Goal: Ask a question

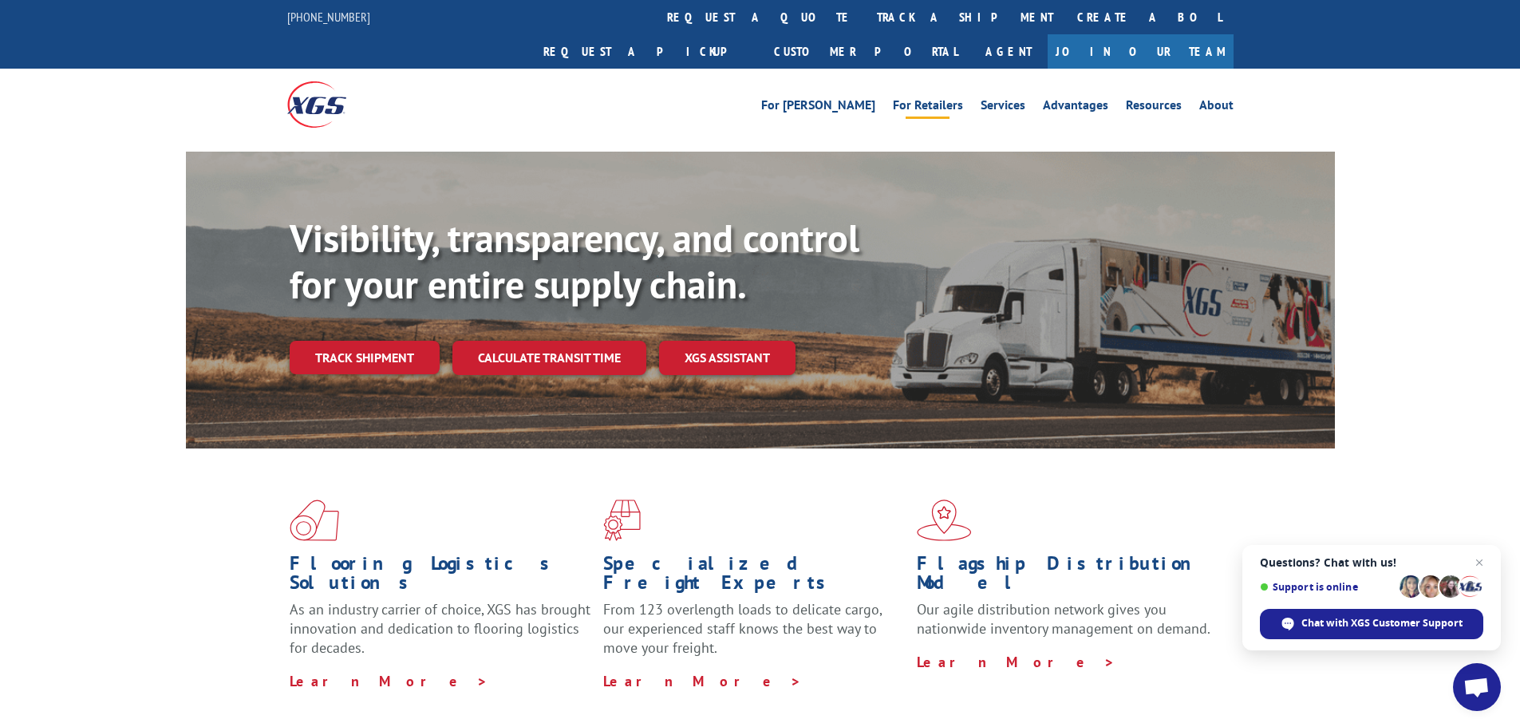
click at [933, 99] on link "For Retailers" at bounding box center [928, 108] width 70 height 18
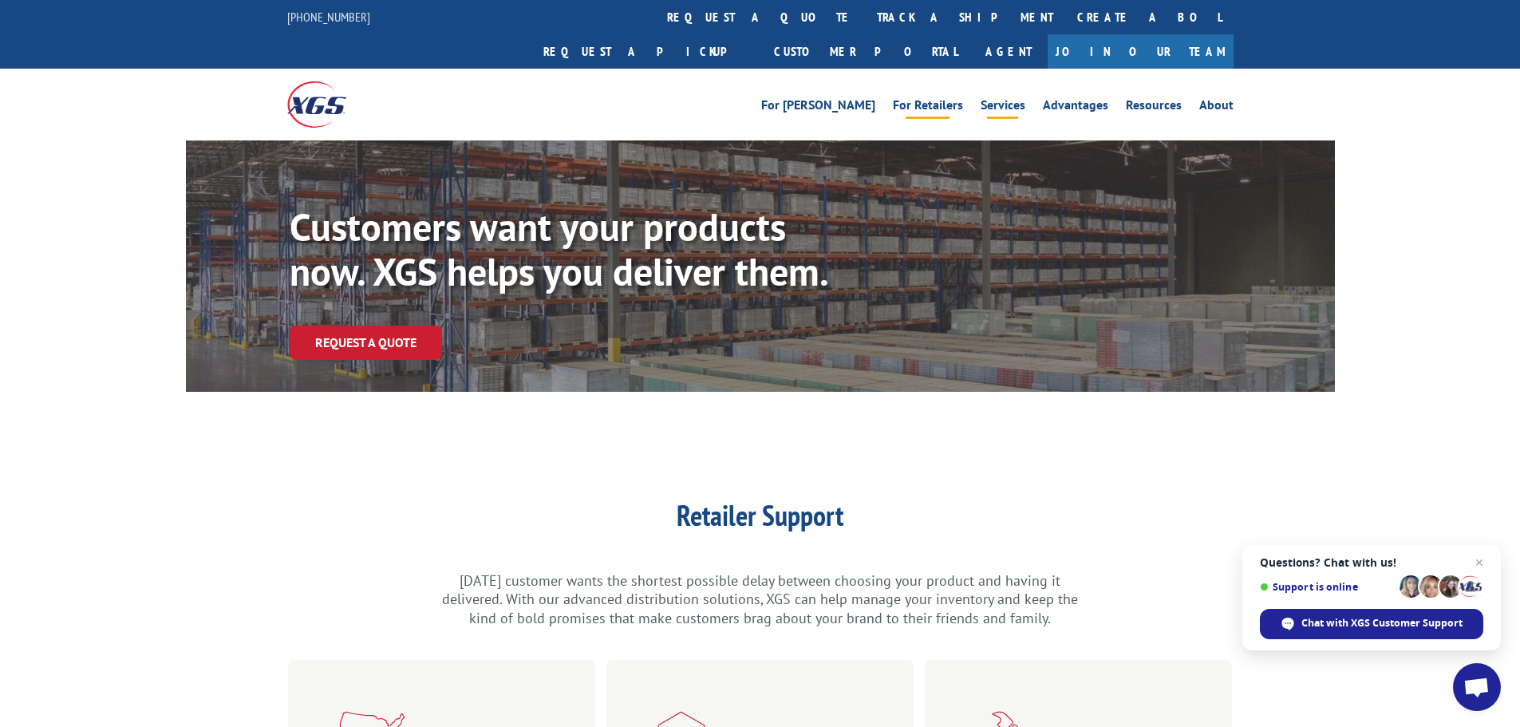
click at [992, 99] on link "Services" at bounding box center [1002, 108] width 45 height 18
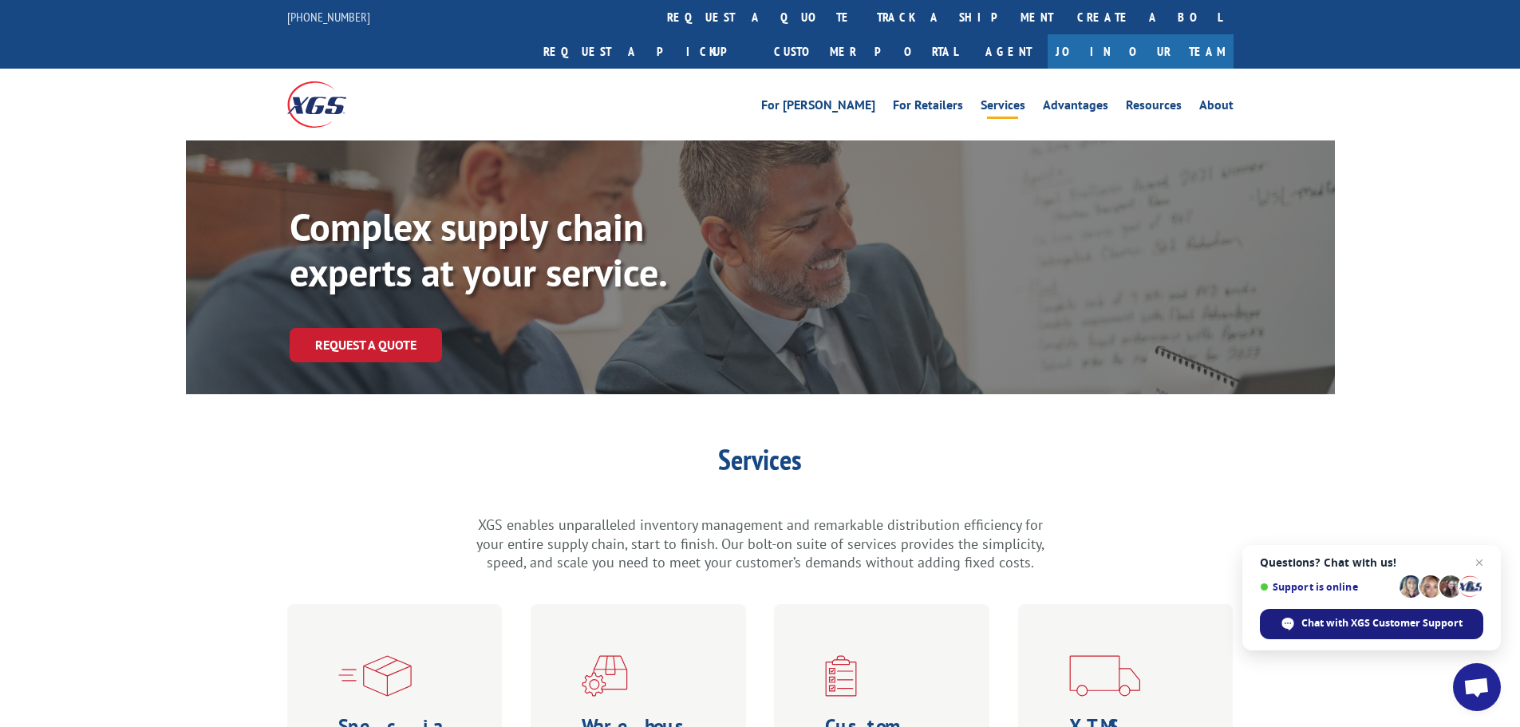
click at [1323, 617] on span "Chat with XGS Customer Support" at bounding box center [1381, 623] width 161 height 14
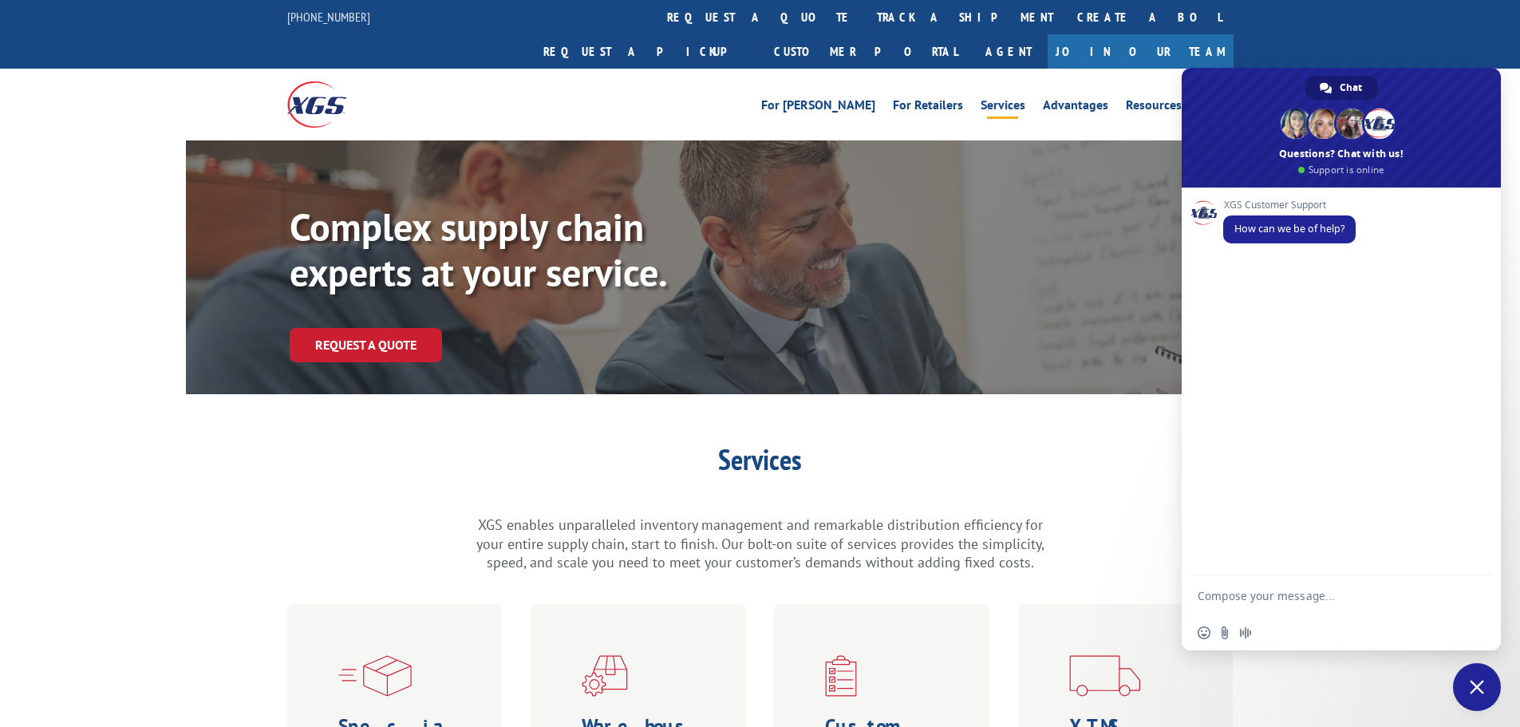
click at [1248, 594] on textarea "Compose your message..." at bounding box center [1324, 595] width 255 height 40
type textarea "Good afternoon, I am with WEX factoring and I was wondering if you website can …"
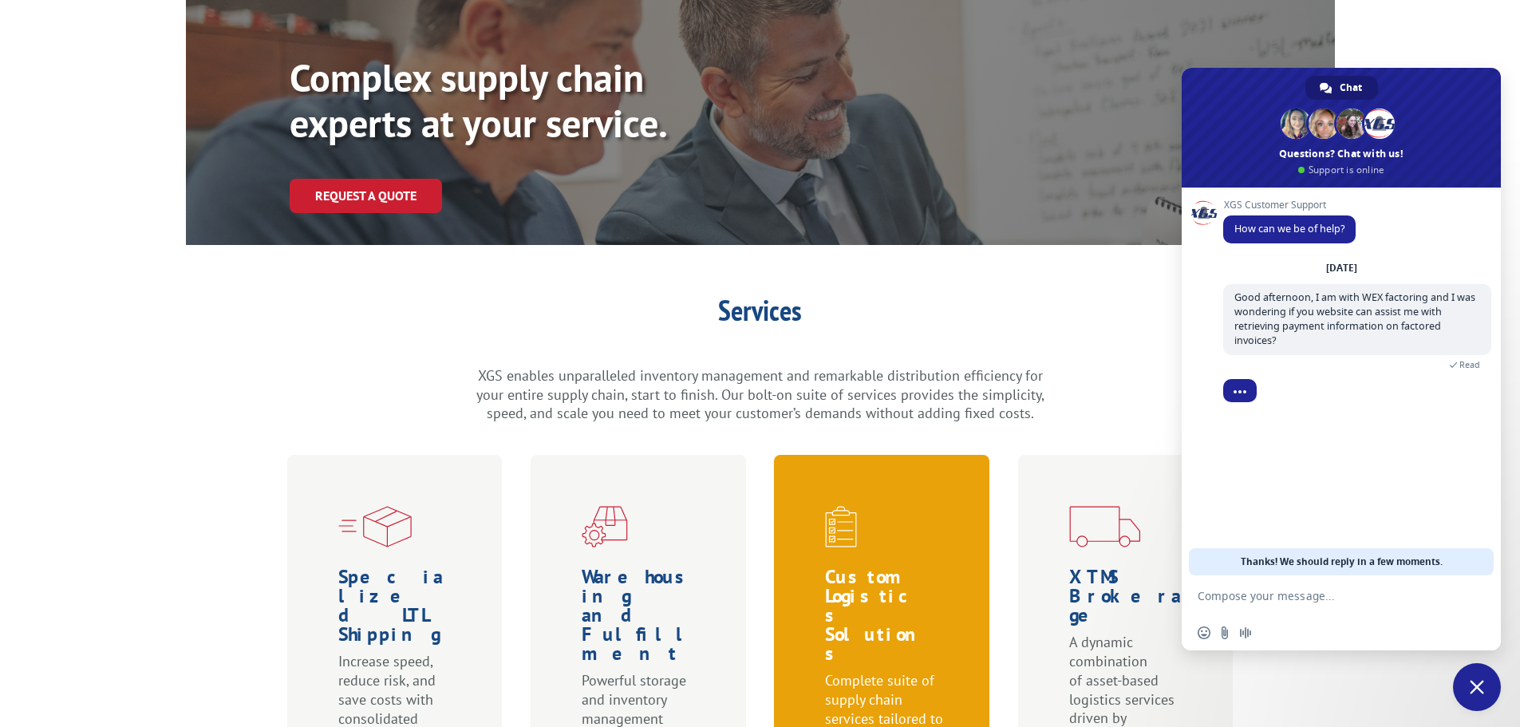
scroll to position [160, 0]
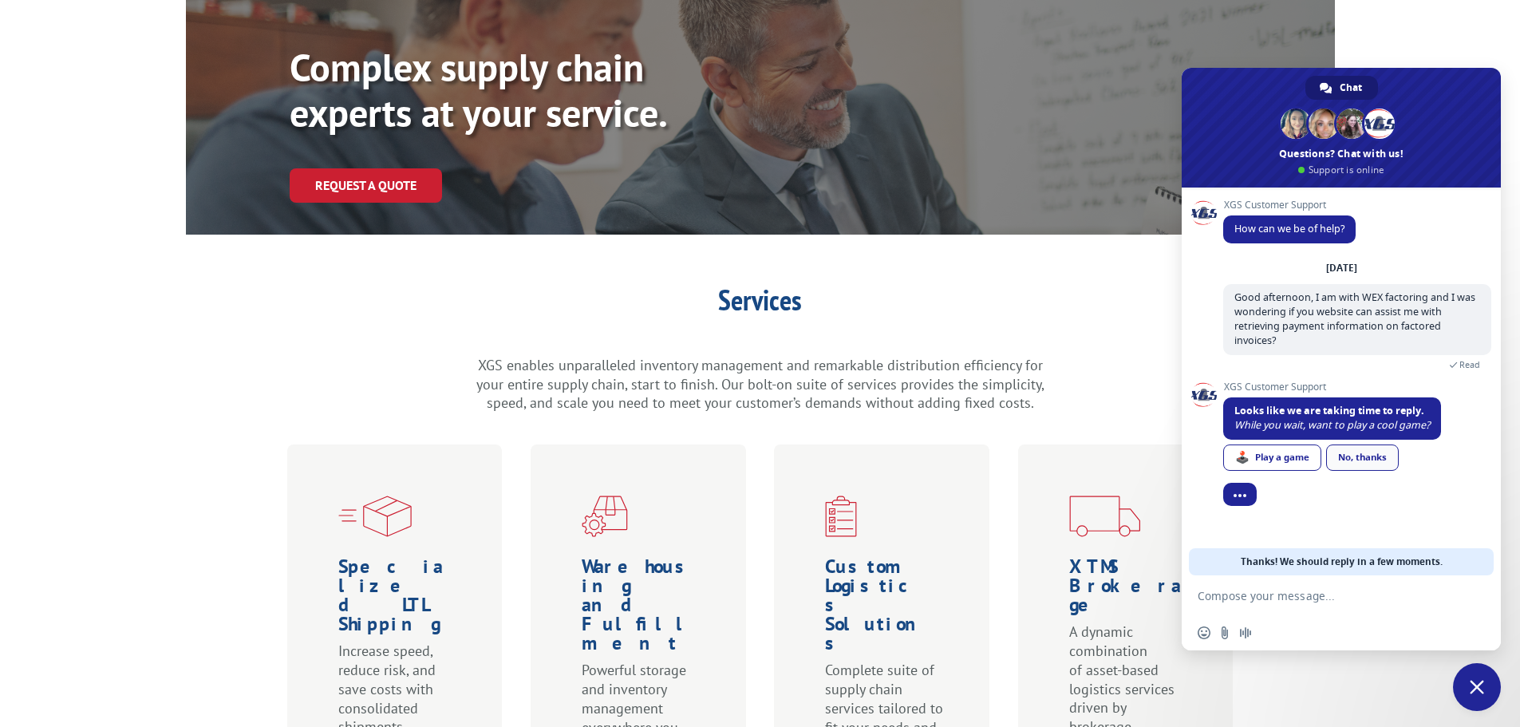
click at [1363, 446] on link "No, thanks" at bounding box center [1362, 457] width 73 height 26
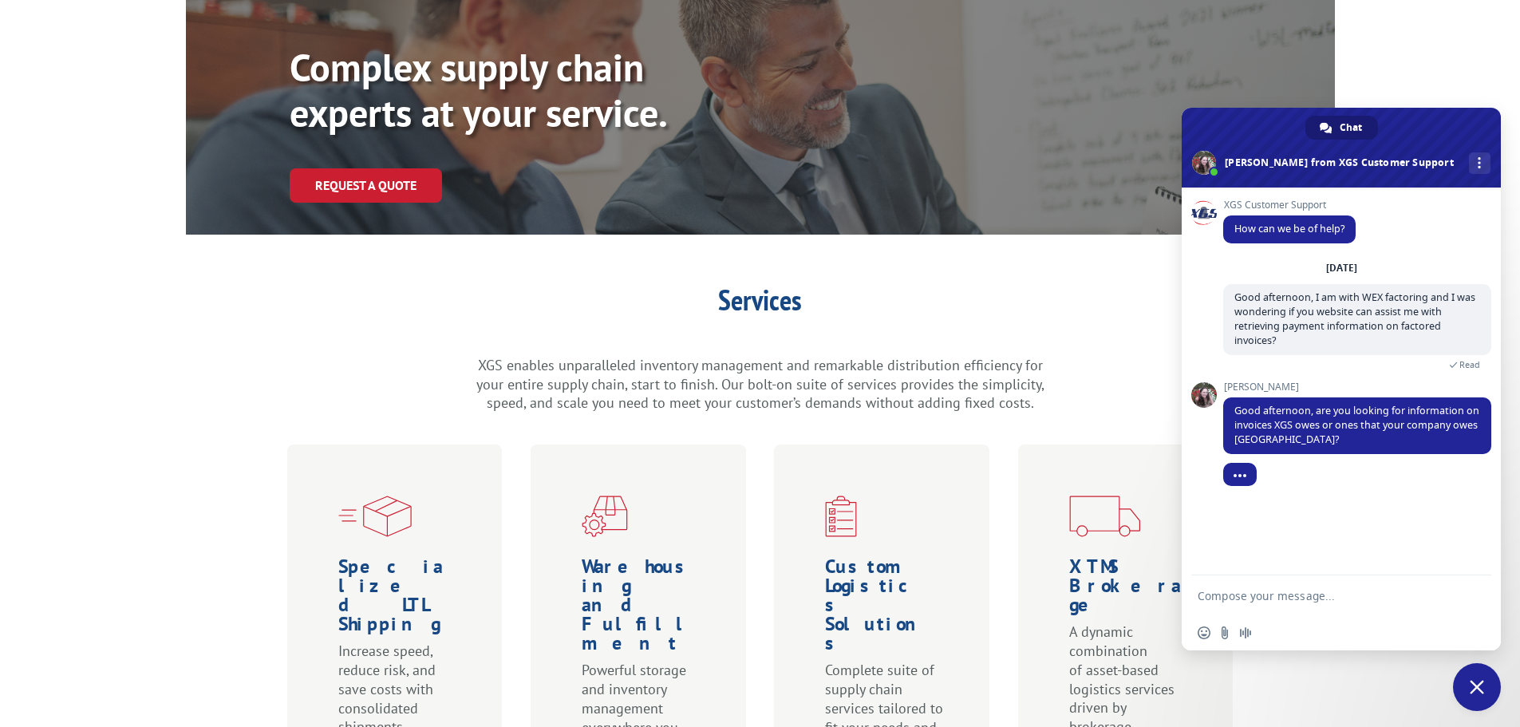
click at [1254, 601] on textarea "Compose your message..." at bounding box center [1324, 595] width 255 height 40
type textarea "XGS owes"
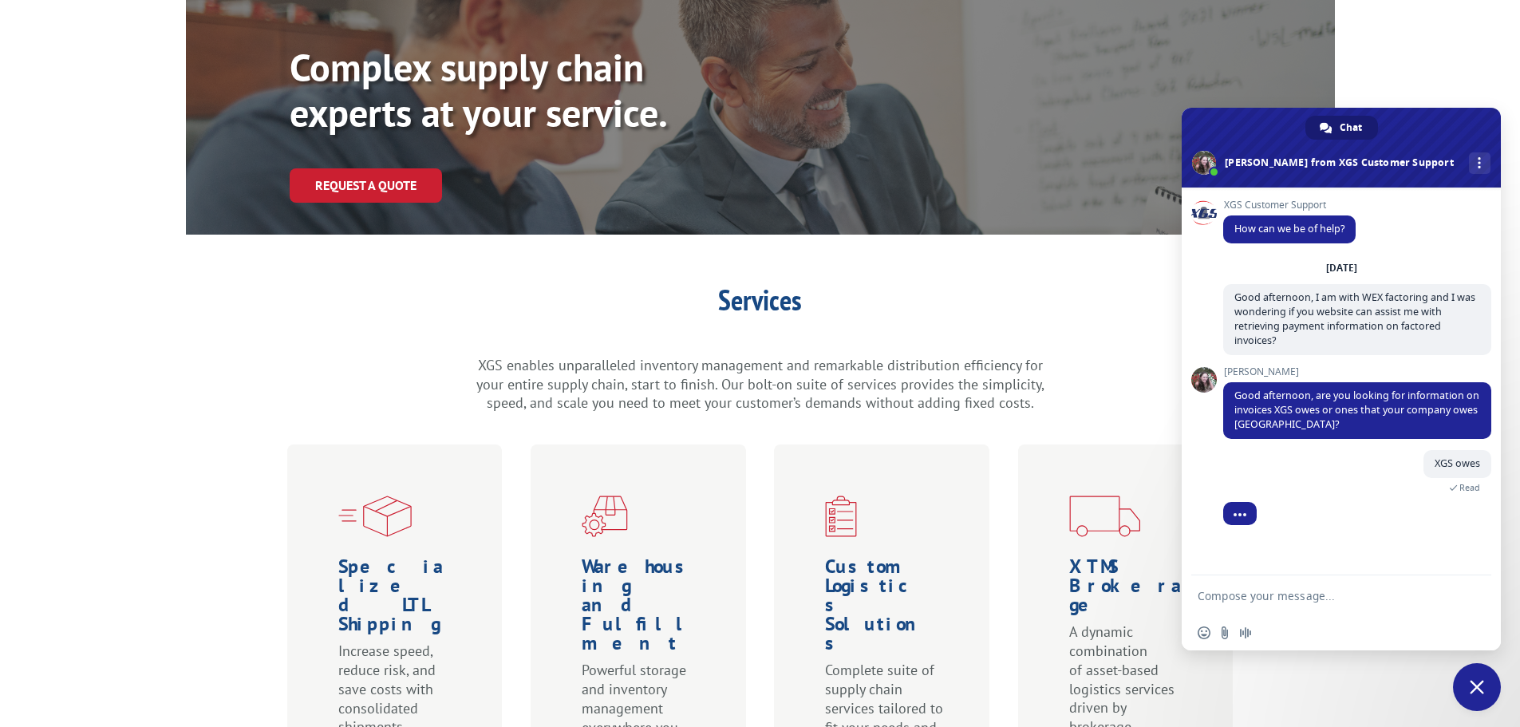
click at [1236, 594] on textarea "Compose your message..." at bounding box center [1324, 595] width 255 height 40
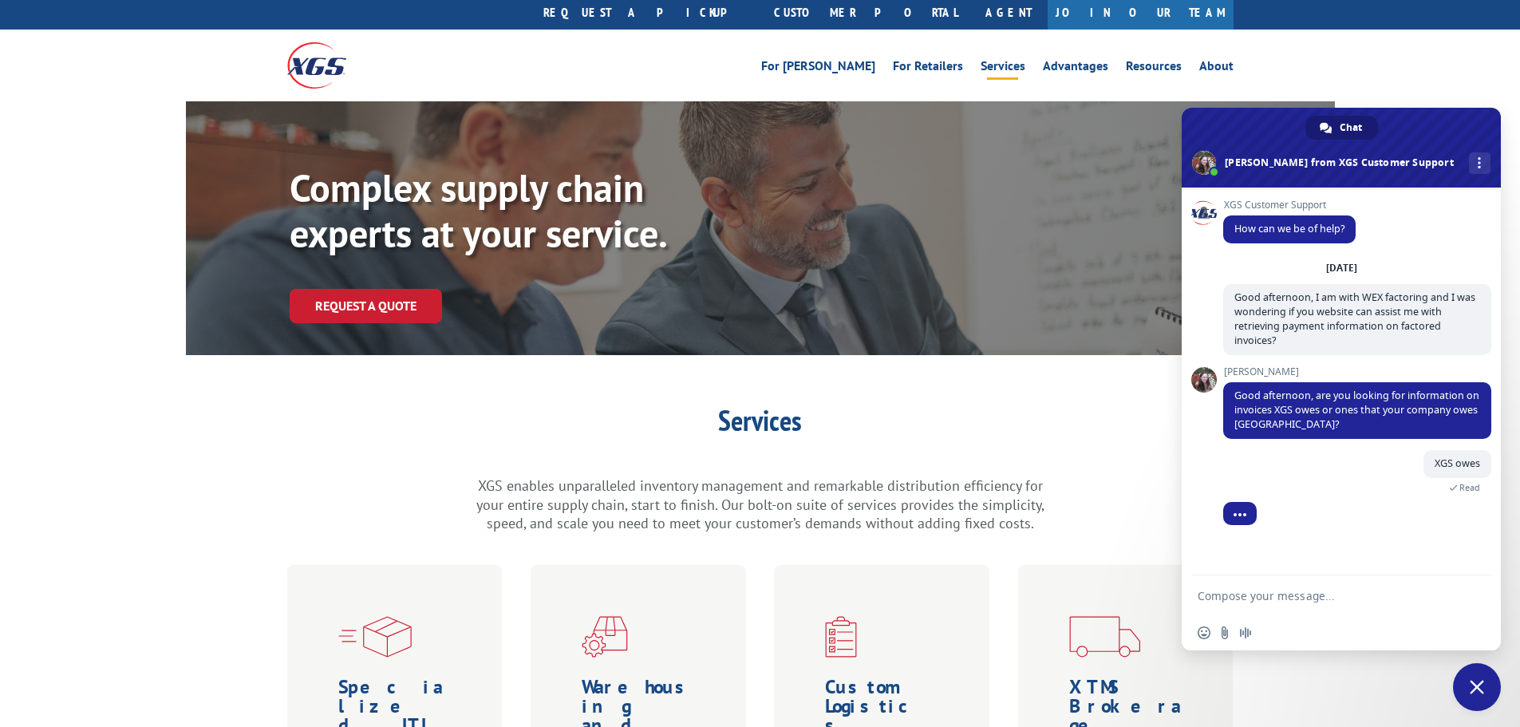
scroll to position [0, 0]
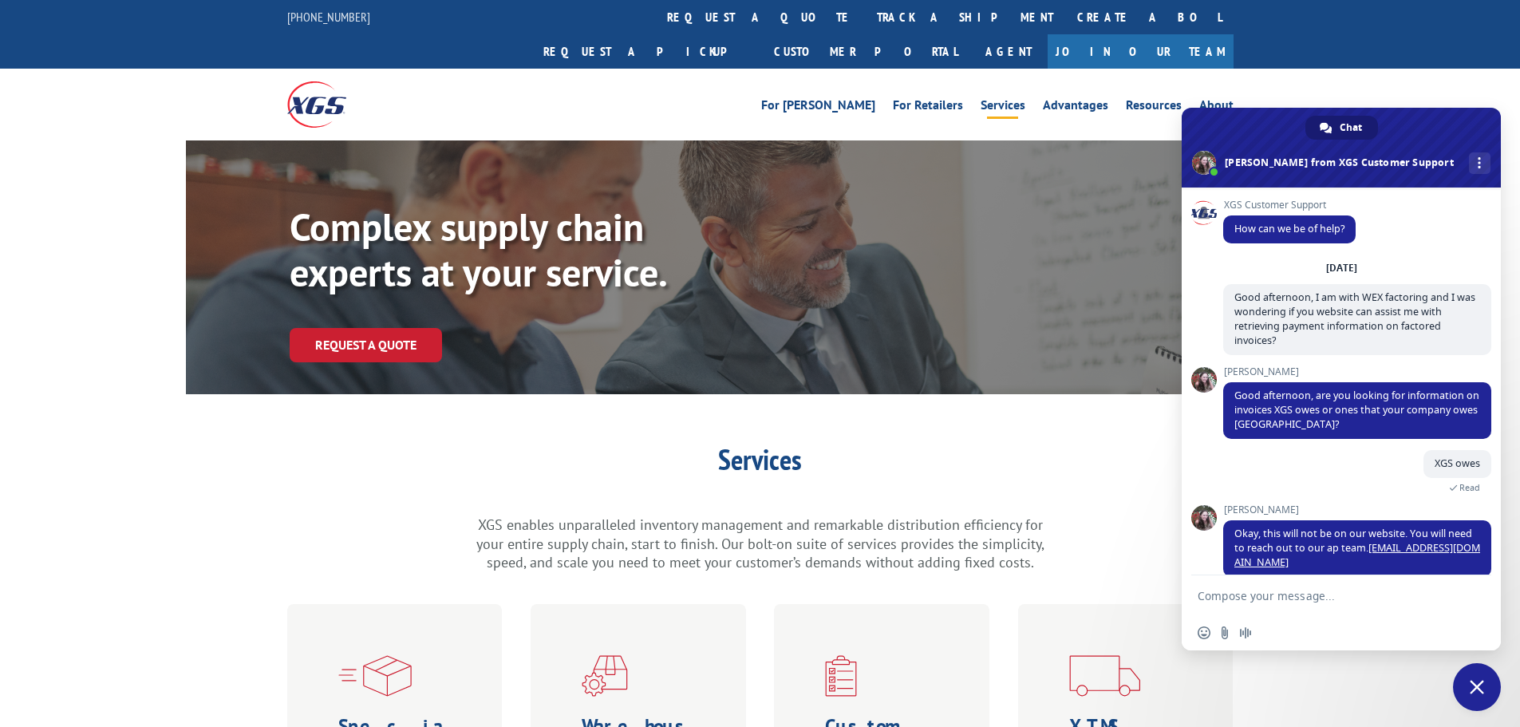
click at [1235, 596] on textarea "Compose your message..." at bounding box center [1324, 595] width 255 height 40
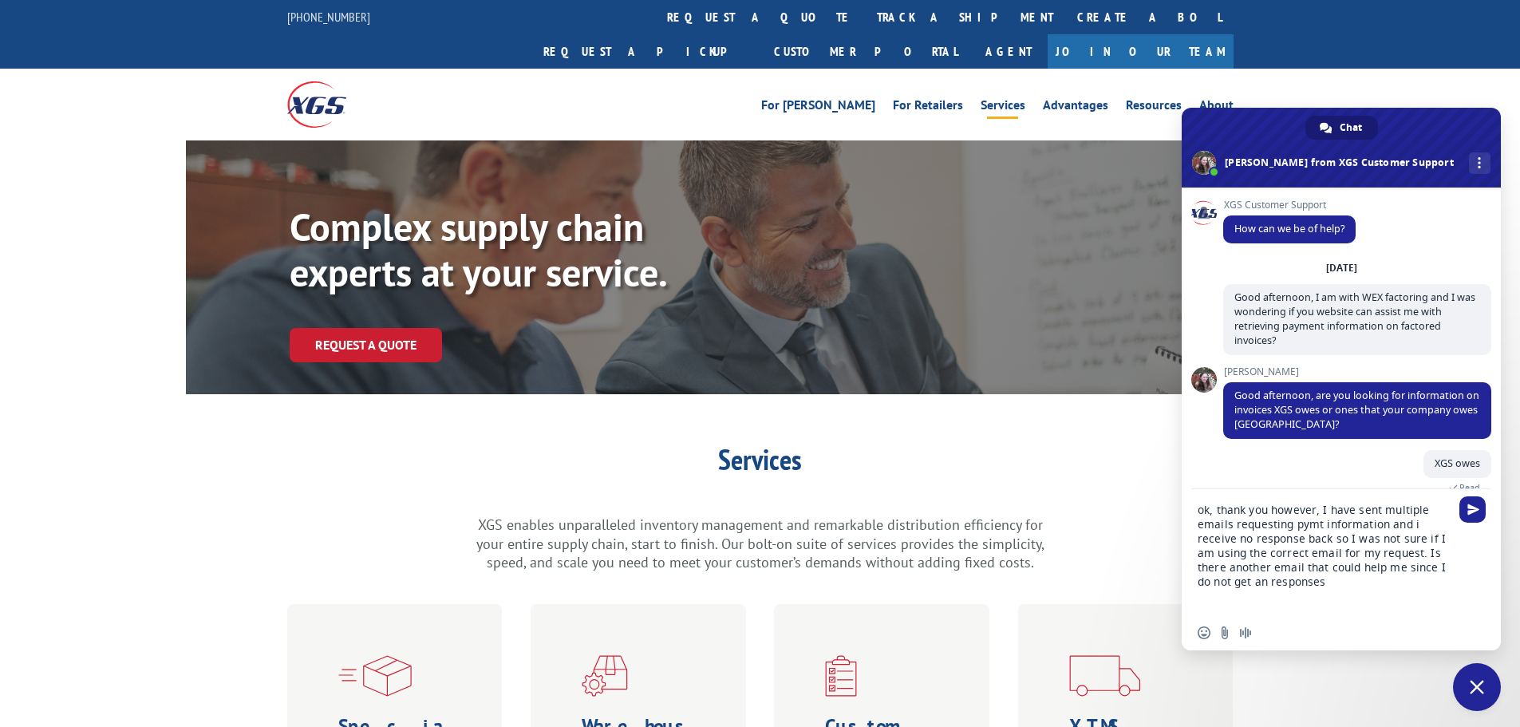
type textarea "ok, thank you however, I have sent multiple emails requesting pymt information …"
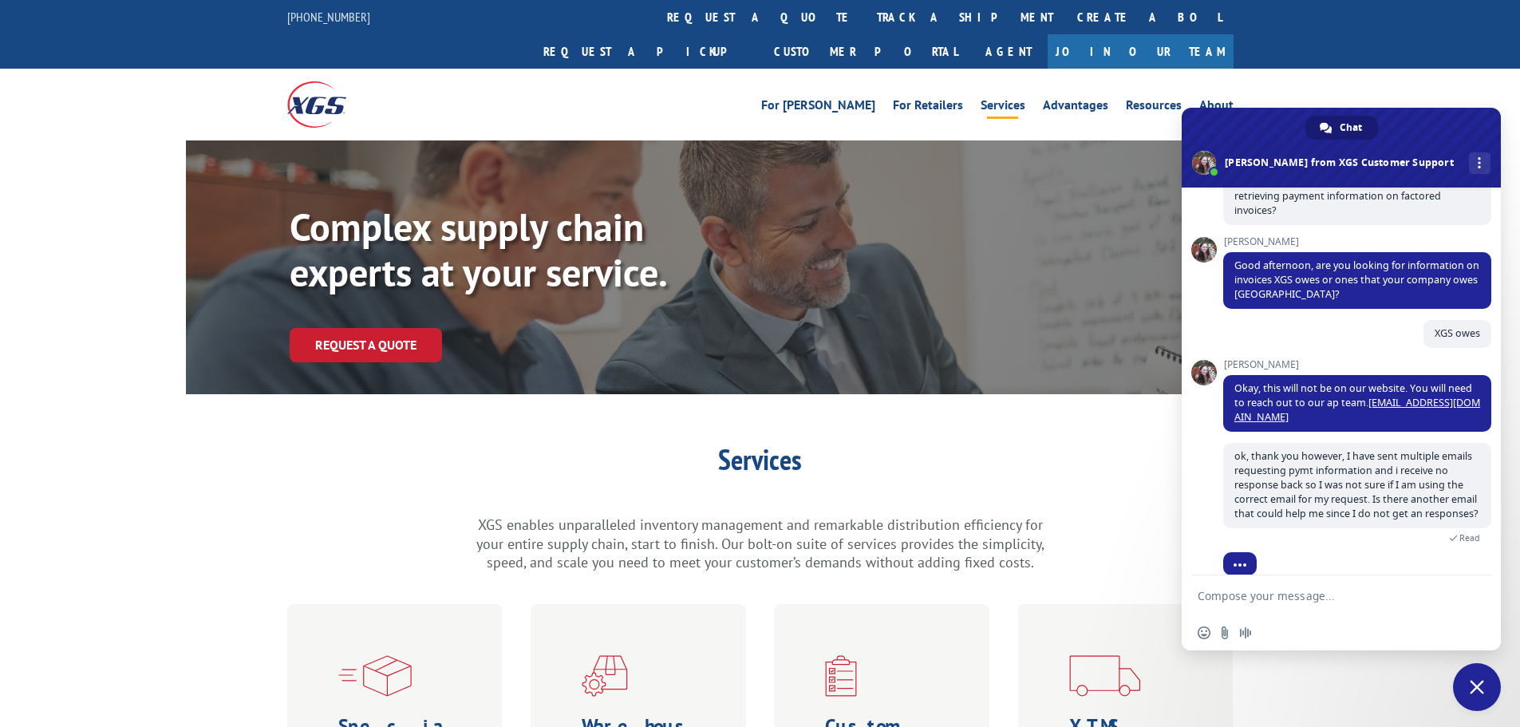
scroll to position [162, 0]
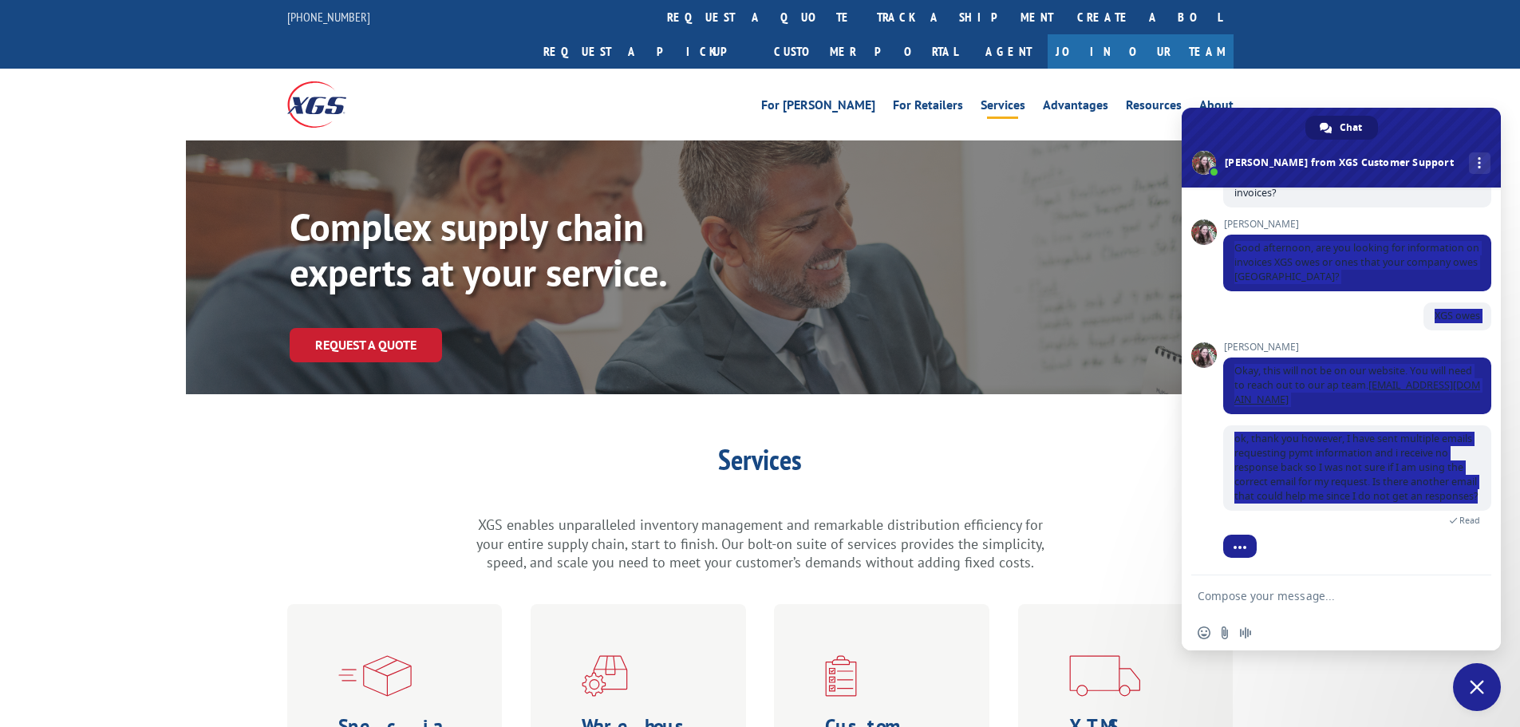
drag, startPoint x: 1228, startPoint y: 224, endPoint x: 1434, endPoint y: 535, distance: 372.6
click at [1434, 535] on div "XGS Customer Support How can we be of help? Tuesday, 12 August Good afternoon, …" at bounding box center [1357, 297] width 268 height 491
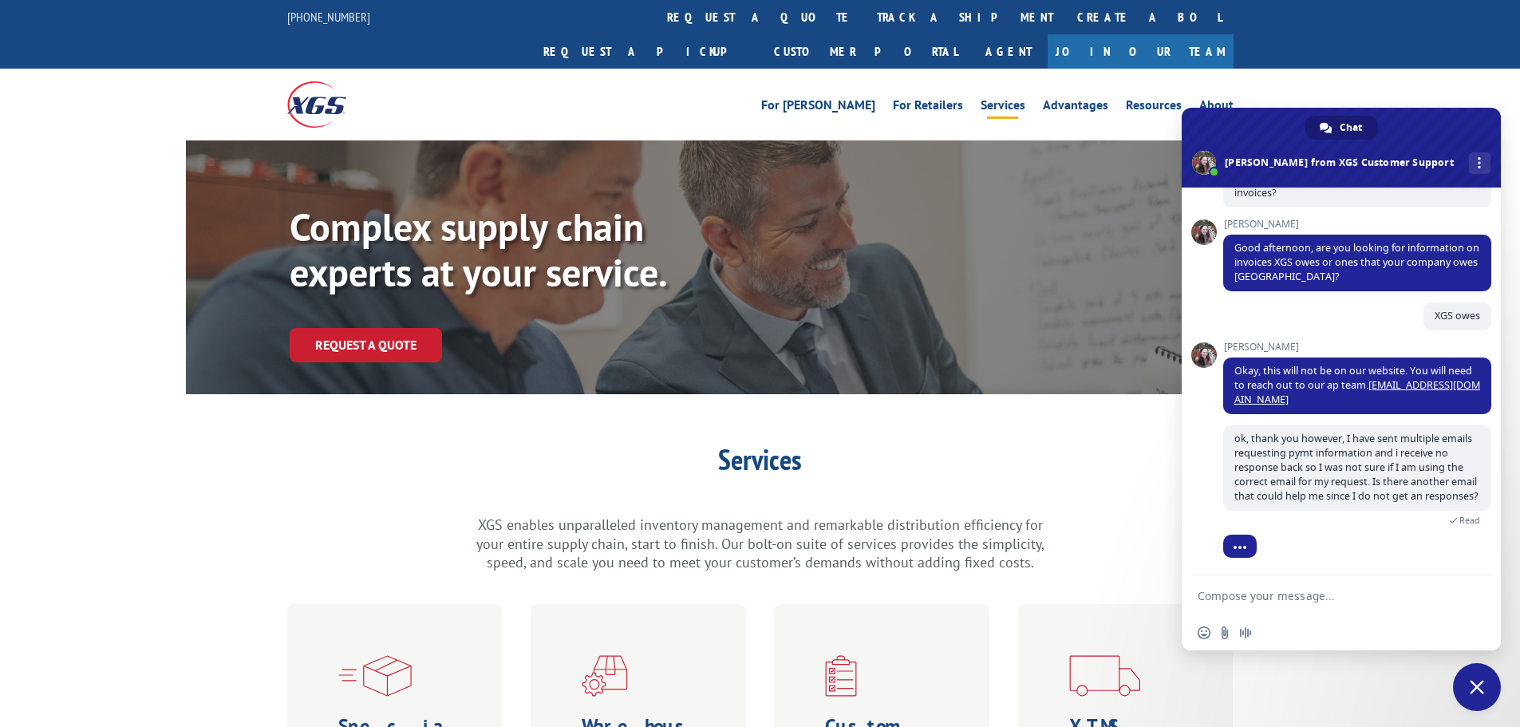
click at [1357, 528] on div "ok, thank you however, I have sent multiple emails requesting pymt information …" at bounding box center [1357, 484] width 268 height 118
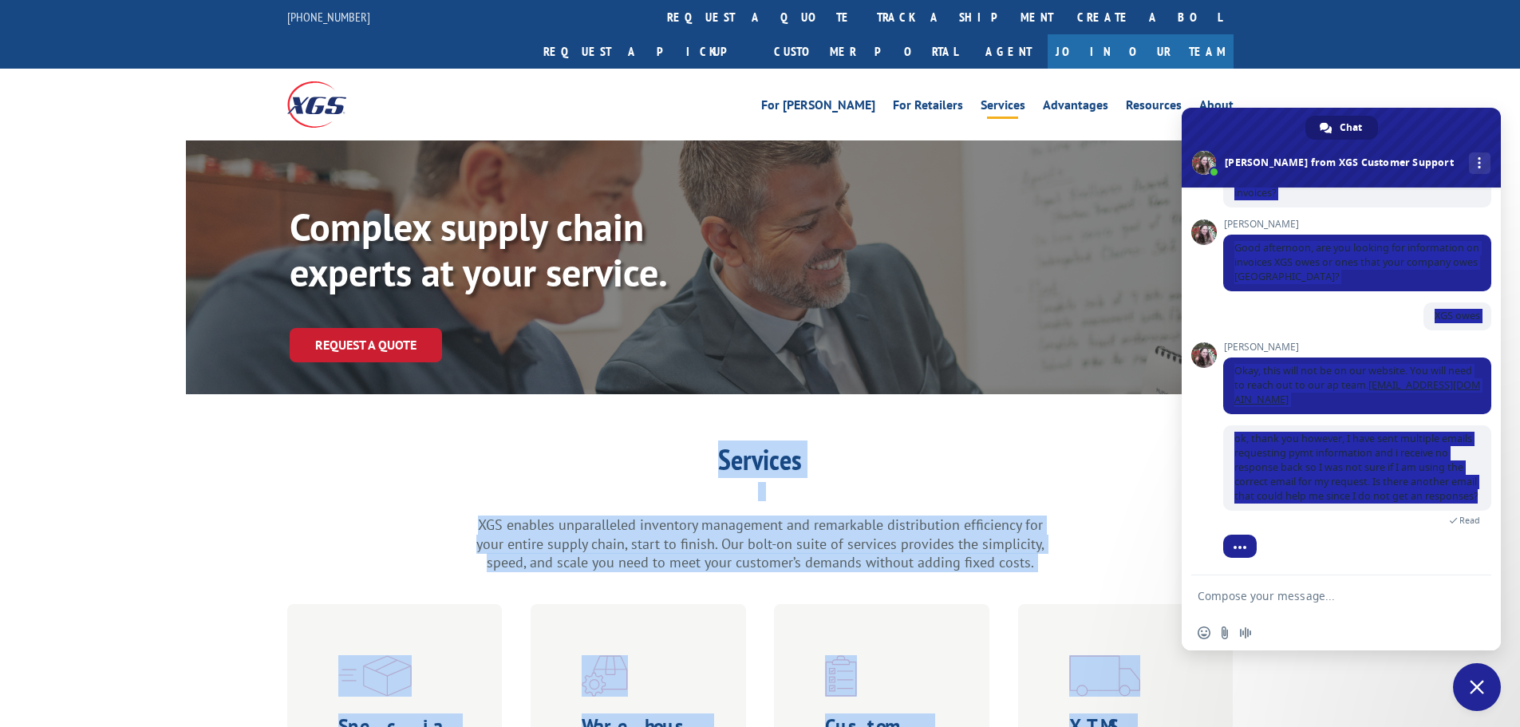
drag, startPoint x: 1329, startPoint y: 504, endPoint x: 1151, endPoint y: 296, distance: 273.9
drag, startPoint x: 1289, startPoint y: 254, endPoint x: 1357, endPoint y: 300, distance: 81.6
click at [1357, 302] on div "XGS owes 3 minutes ago" at bounding box center [1357, 321] width 268 height 39
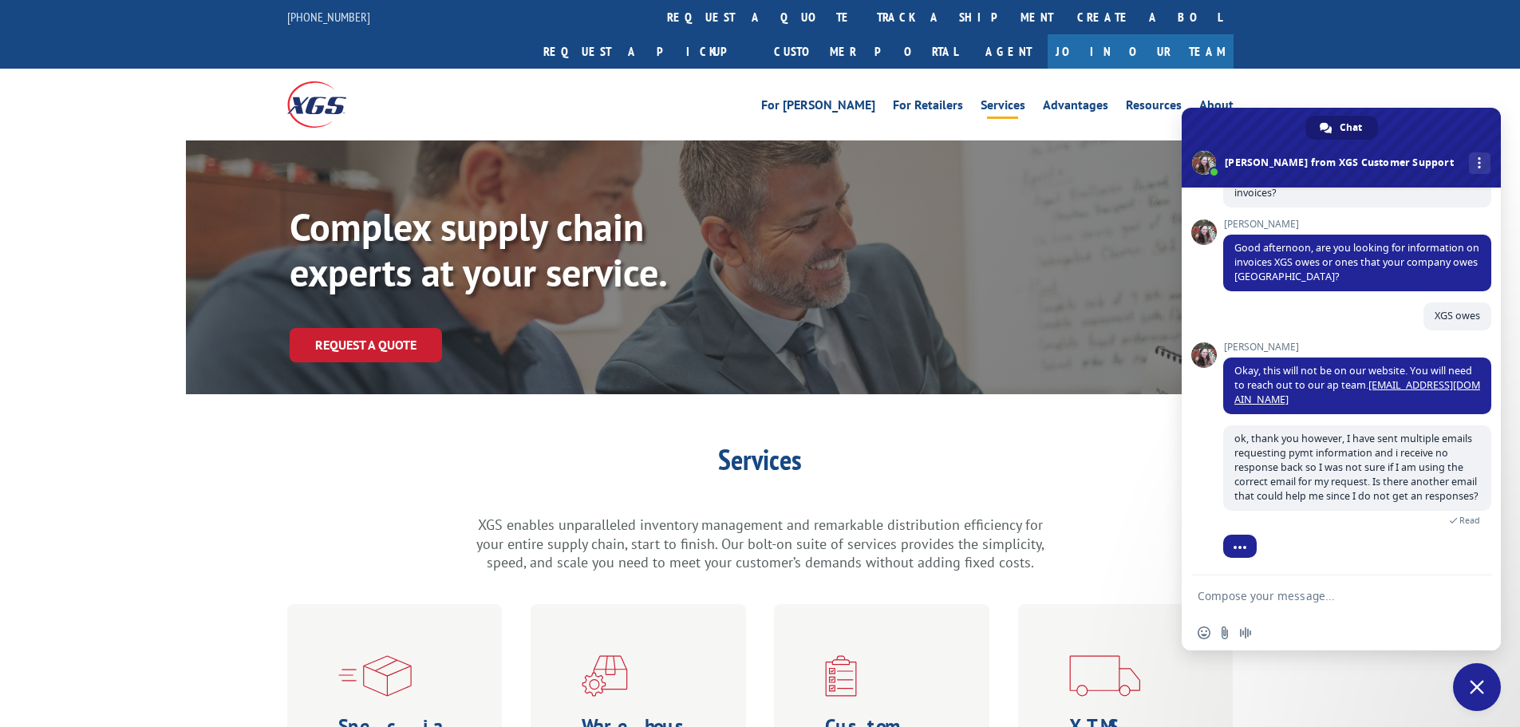
click at [1301, 311] on div "XGS owes 3 minutes ago" at bounding box center [1357, 321] width 268 height 39
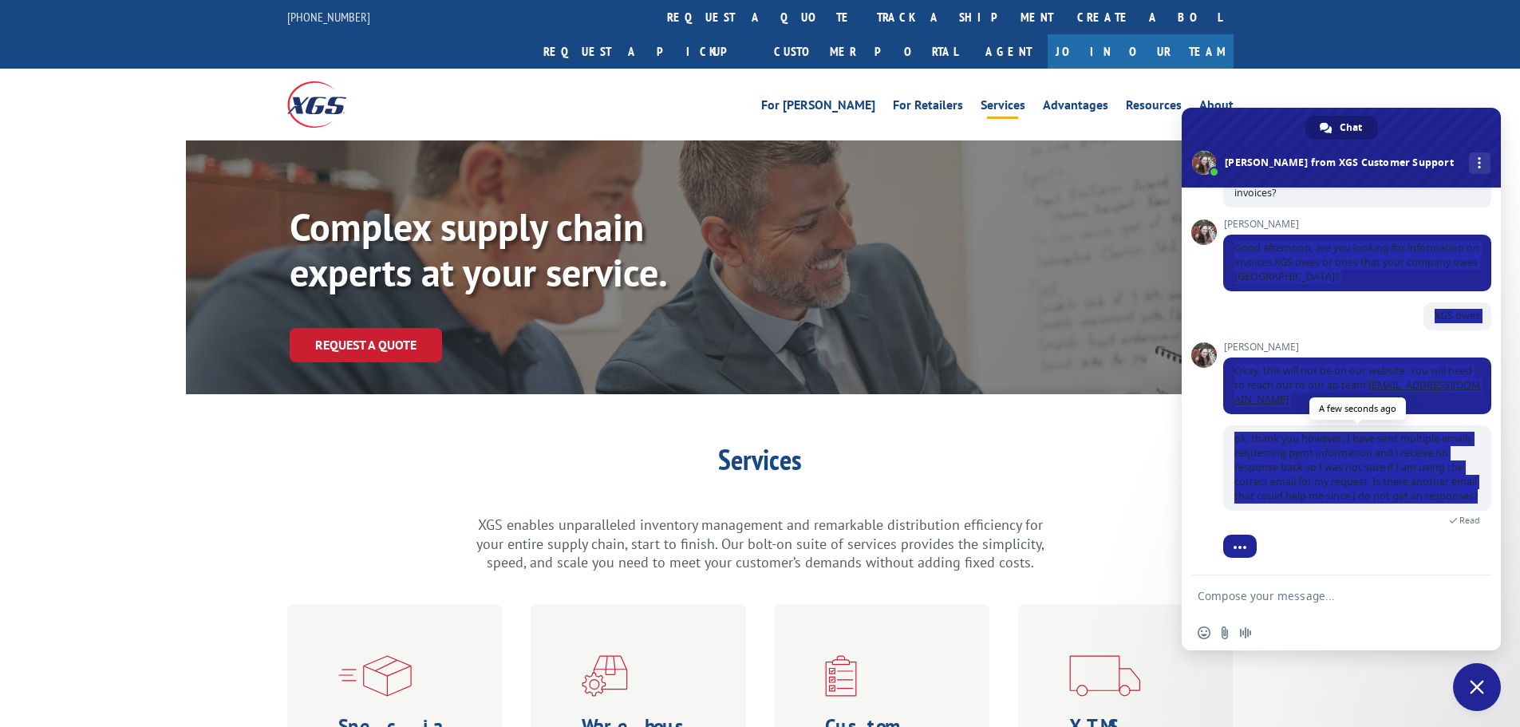
drag, startPoint x: 1236, startPoint y: 233, endPoint x: 1418, endPoint y: 496, distance: 320.0
click at [1418, 496] on div "XGS Customer Support How can we be of help? Tuesday, 12 August Good afternoon, …" at bounding box center [1357, 297] width 268 height 491
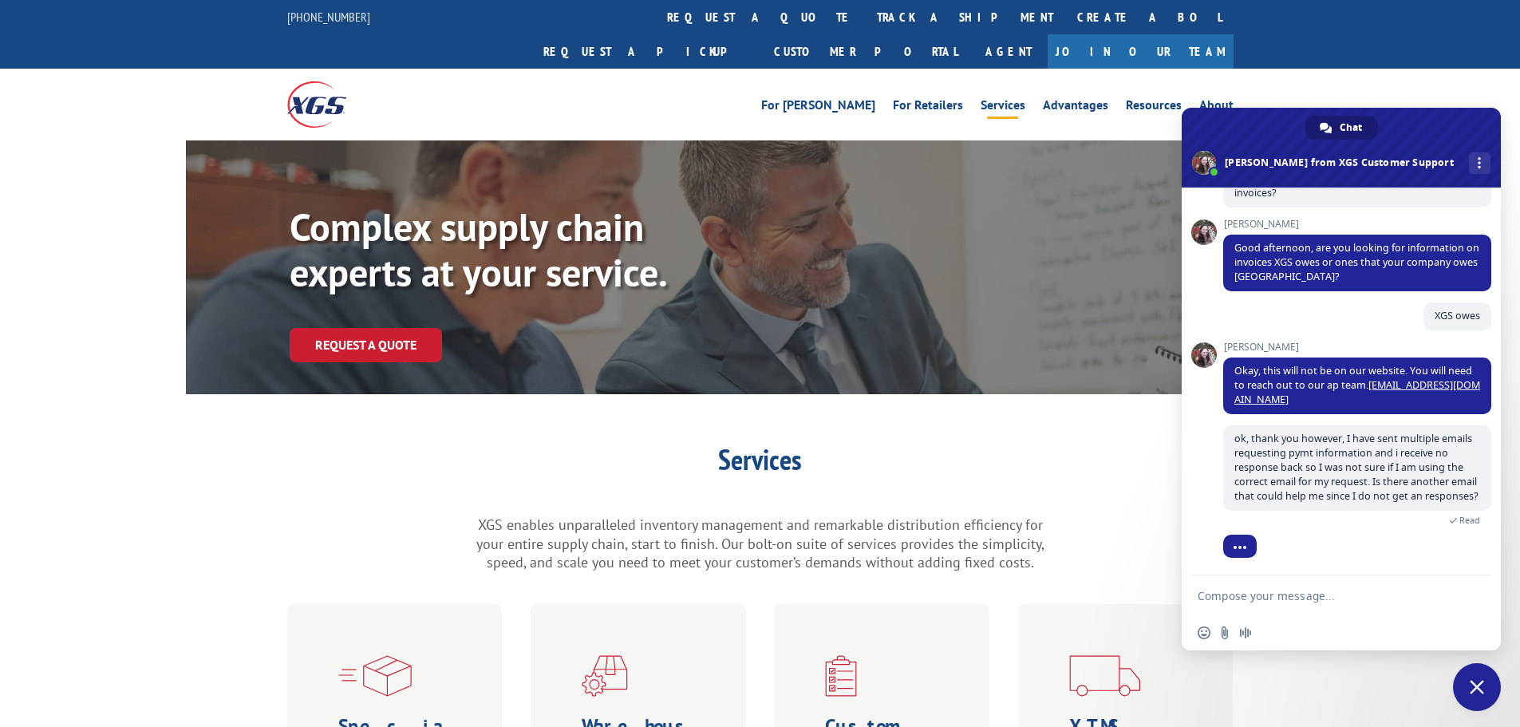
drag, startPoint x: 1417, startPoint y: 476, endPoint x: 1353, endPoint y: 526, distance: 80.7
click at [1353, 526] on div "ok, thank you however, I have sent multiple emails requesting pymt information …" at bounding box center [1357, 484] width 268 height 118
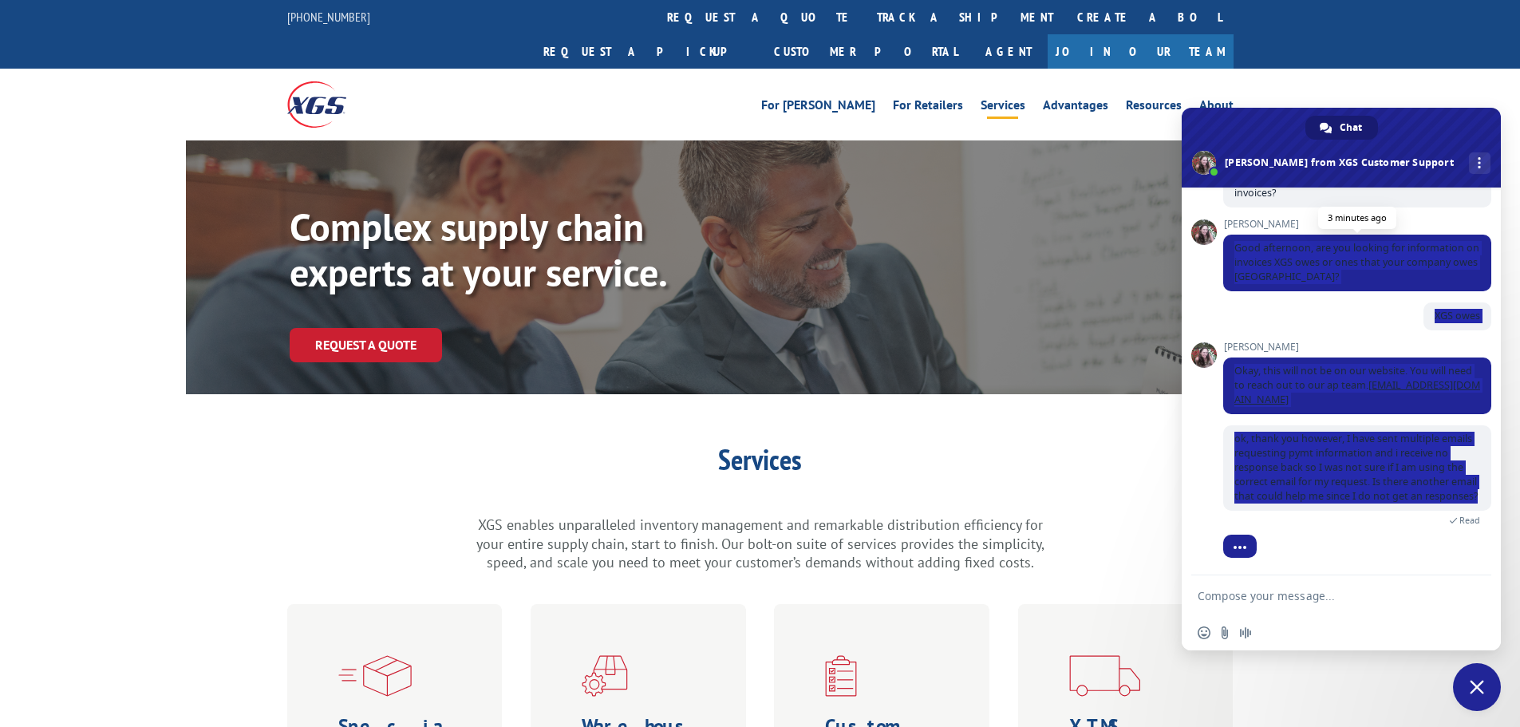
drag, startPoint x: 1311, startPoint y: 494, endPoint x: 1232, endPoint y: 226, distance: 279.4
click at [1230, 227] on div "XGS Customer Support How can we be of help? Tuesday, 12 August Good afternoon, …" at bounding box center [1357, 297] width 268 height 491
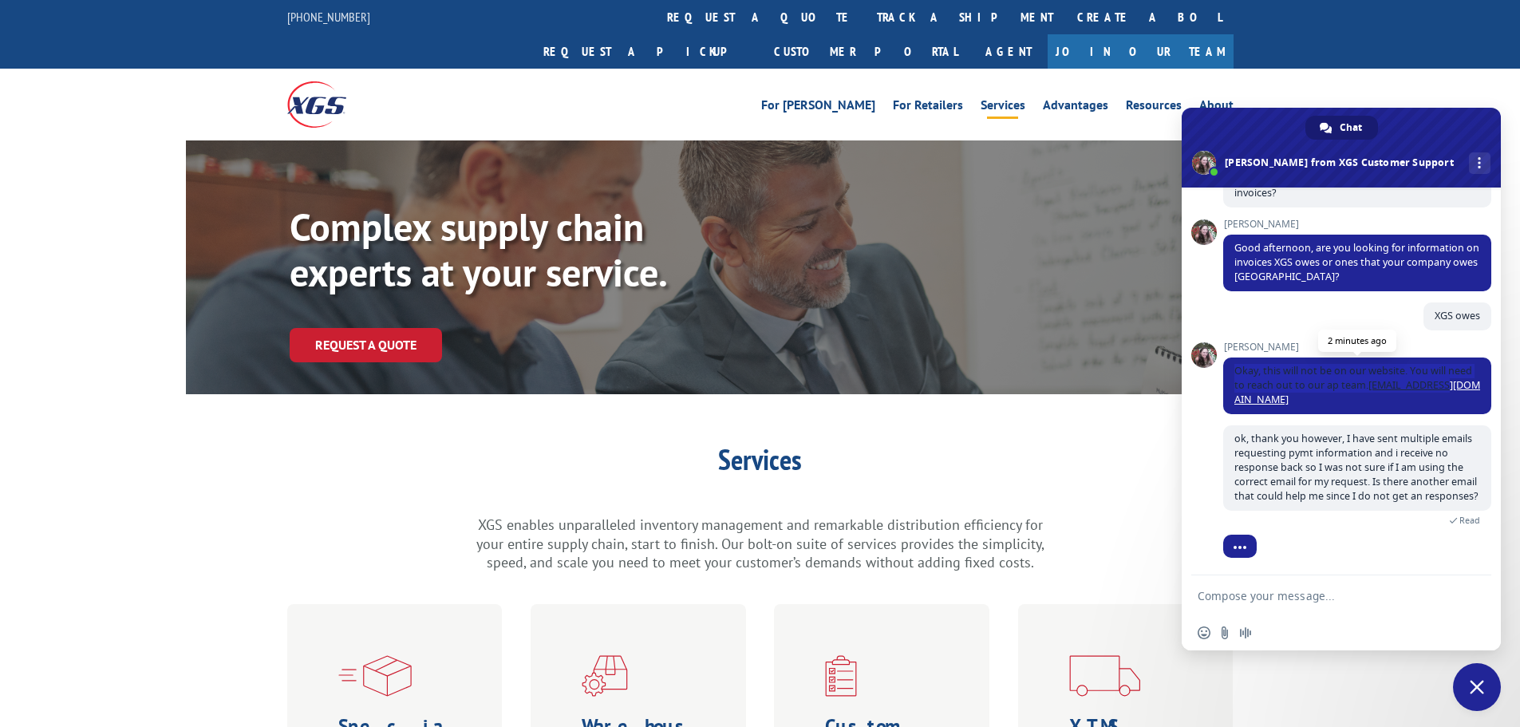
drag, startPoint x: 1236, startPoint y: 352, endPoint x: 1288, endPoint y: 389, distance: 64.0
click at [1288, 389] on span "Okay, this will not be on our website. You will need to reach out to our ap tea…" at bounding box center [1357, 385] width 268 height 57
copy span "Okay, this will not be on our website. You will need to reach out to our ap tea…"
click at [1254, 457] on span "ok, thank you however, I have sent multiple emails requesting pymt information …" at bounding box center [1355, 467] width 243 height 71
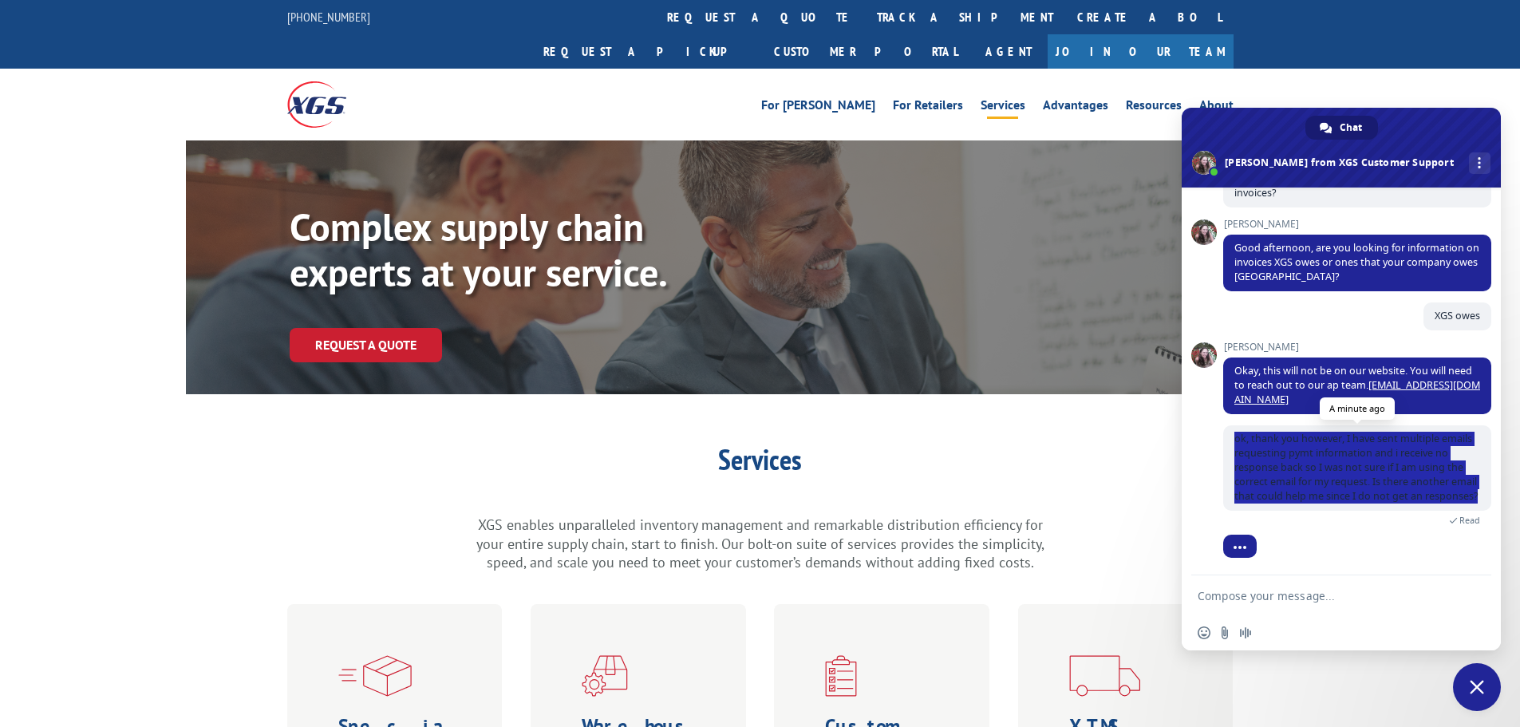
drag, startPoint x: 1234, startPoint y: 424, endPoint x: 1306, endPoint y: 495, distance: 100.4
click at [1306, 495] on span "ok, thank you however, I have sent multiple emails requesting pymt information …" at bounding box center [1357, 467] width 268 height 85
copy span "ok, thank you however, I have sent multiple emails requesting pymt information …"
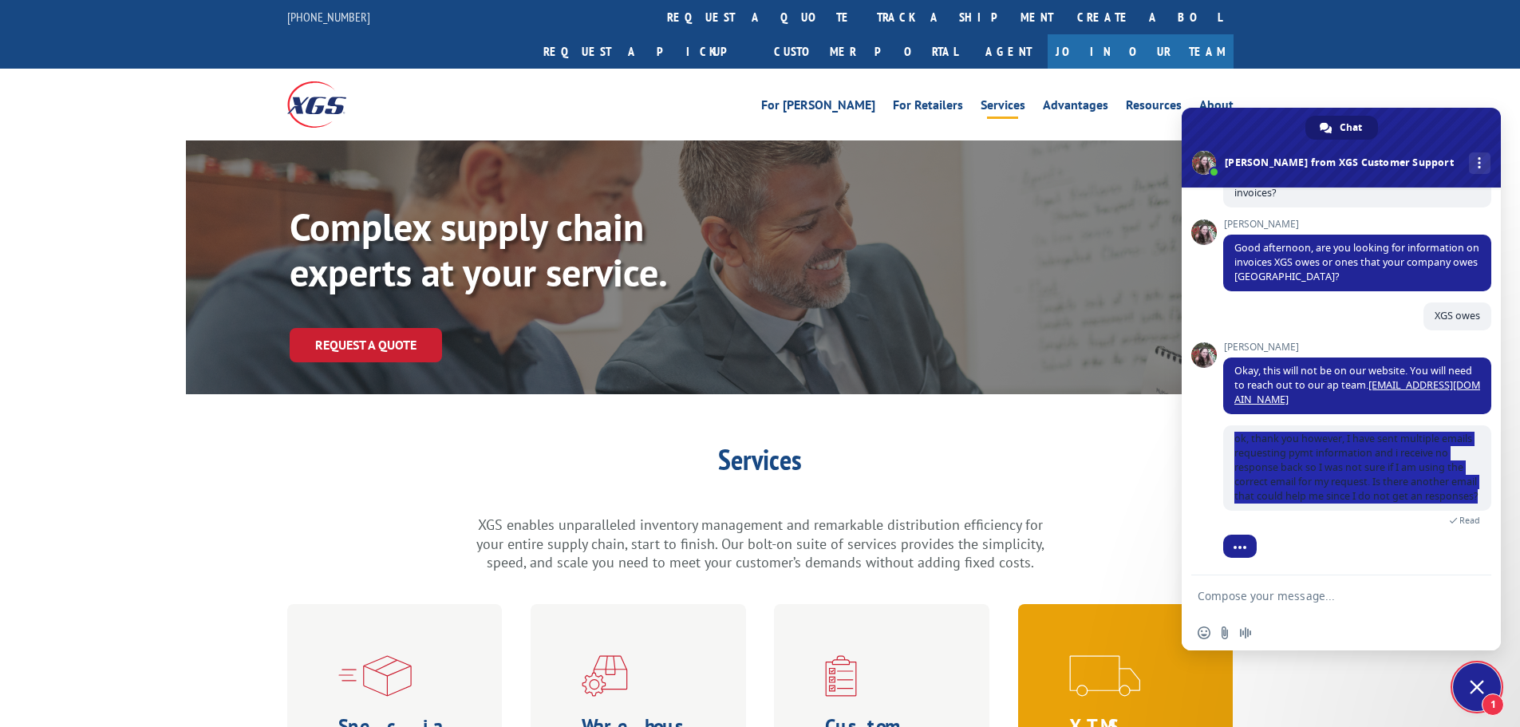
scroll to position [228, 0]
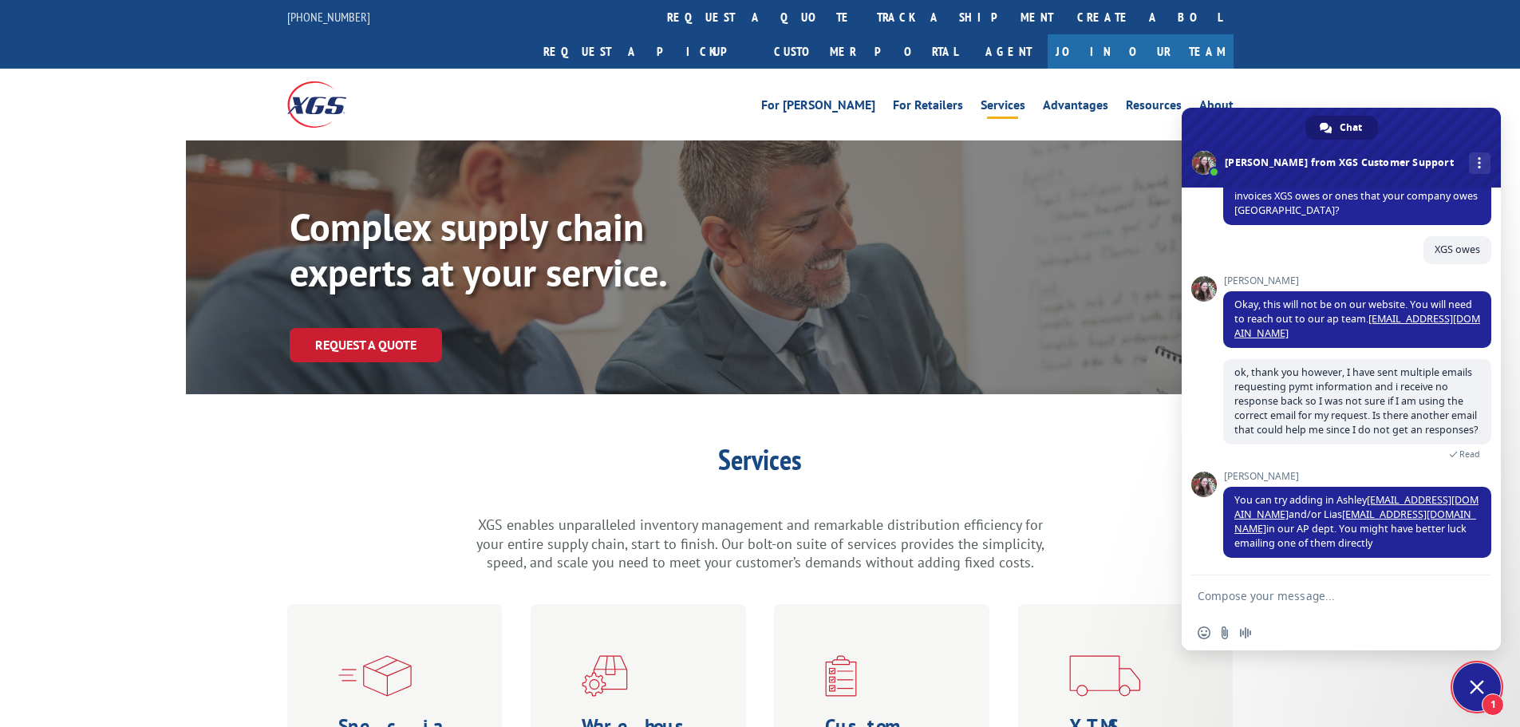
click at [1271, 594] on textarea "Compose your message..." at bounding box center [1324, 595] width 255 height 40
drag, startPoint x: 1276, startPoint y: 545, endPoint x: 1224, endPoint y: 499, distance: 69.0
click at [1224, 499] on span "You can try adding in Ashley aguffey@xgsi.com and/or Lias lsnow@xgsi.com in our…" at bounding box center [1357, 522] width 268 height 71
copy span "You can try adding in Ashley aguffey@xgsi.com and/or Lias lsnow@xgsi.com in our…"
click at [1332, 599] on textarea "Compose your message..." at bounding box center [1324, 595] width 255 height 40
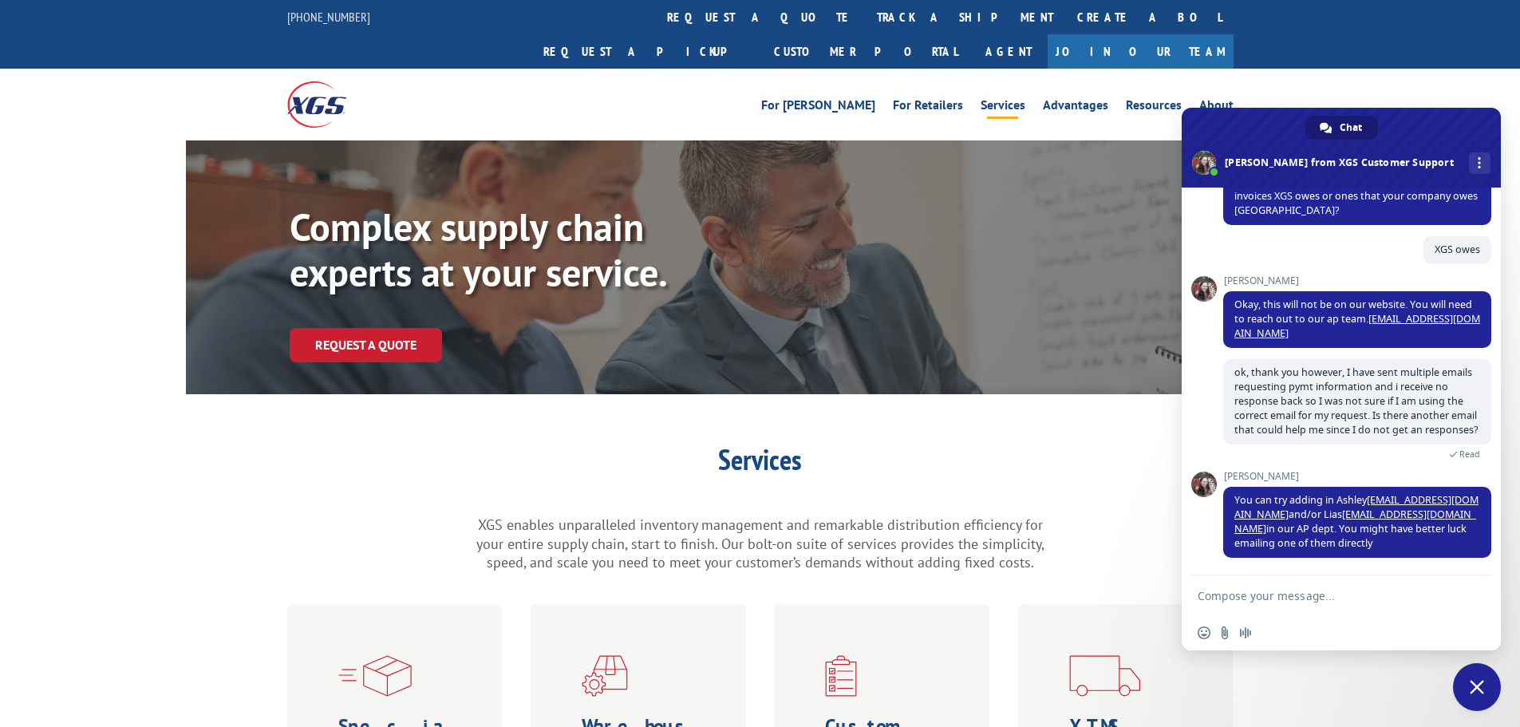
click at [1328, 604] on textarea "Compose your message..." at bounding box center [1324, 595] width 255 height 40
type textarea "O"
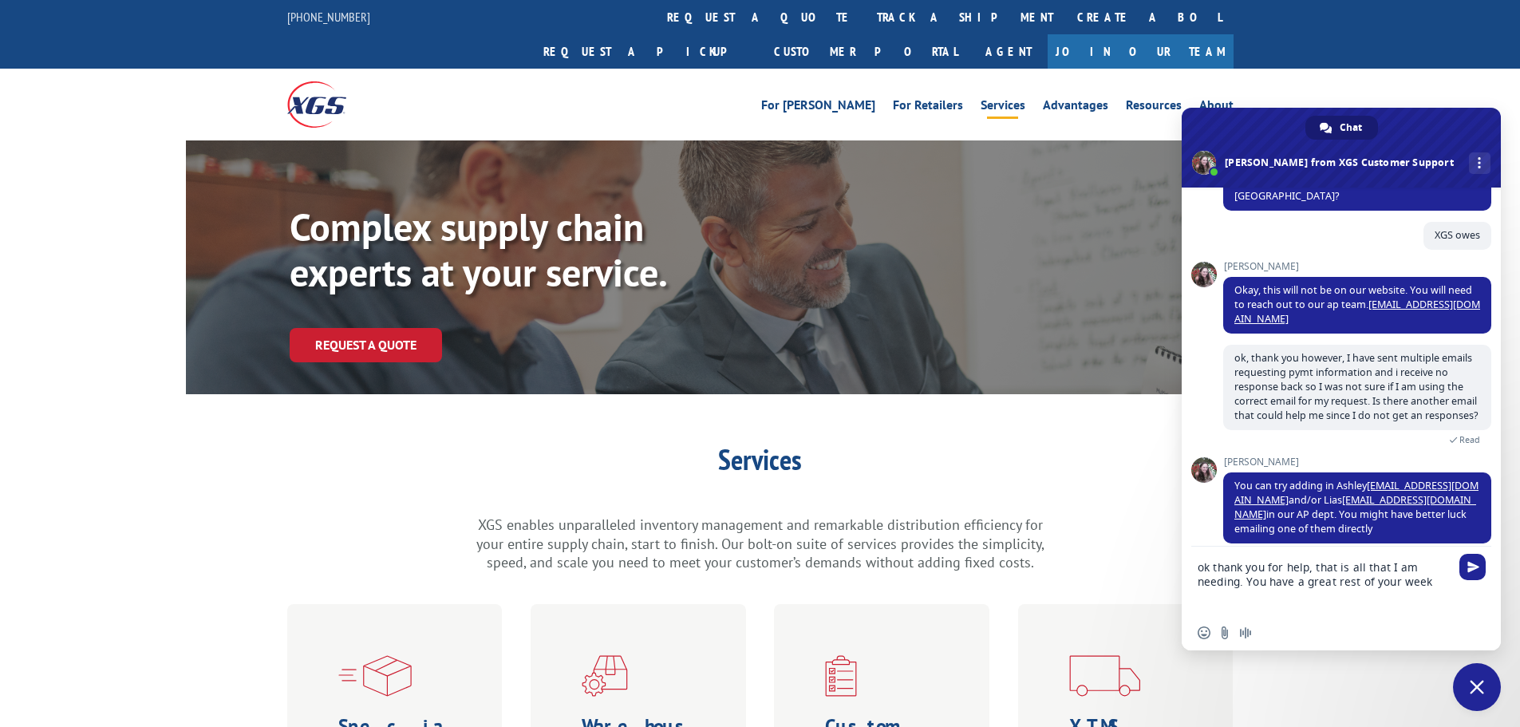
type textarea "ok thank you for help, that is all that I am needing. You have a great rest of …"
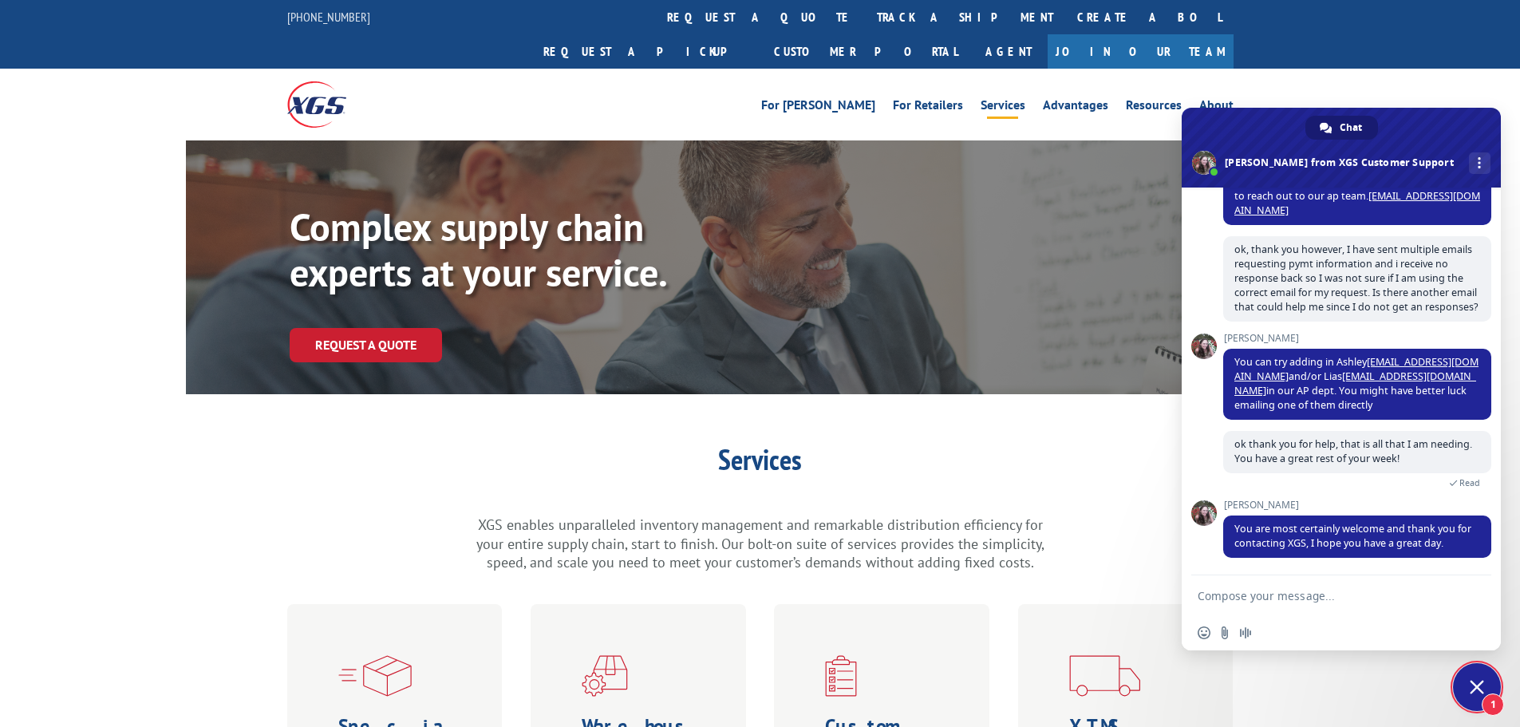
scroll to position [383, 0]
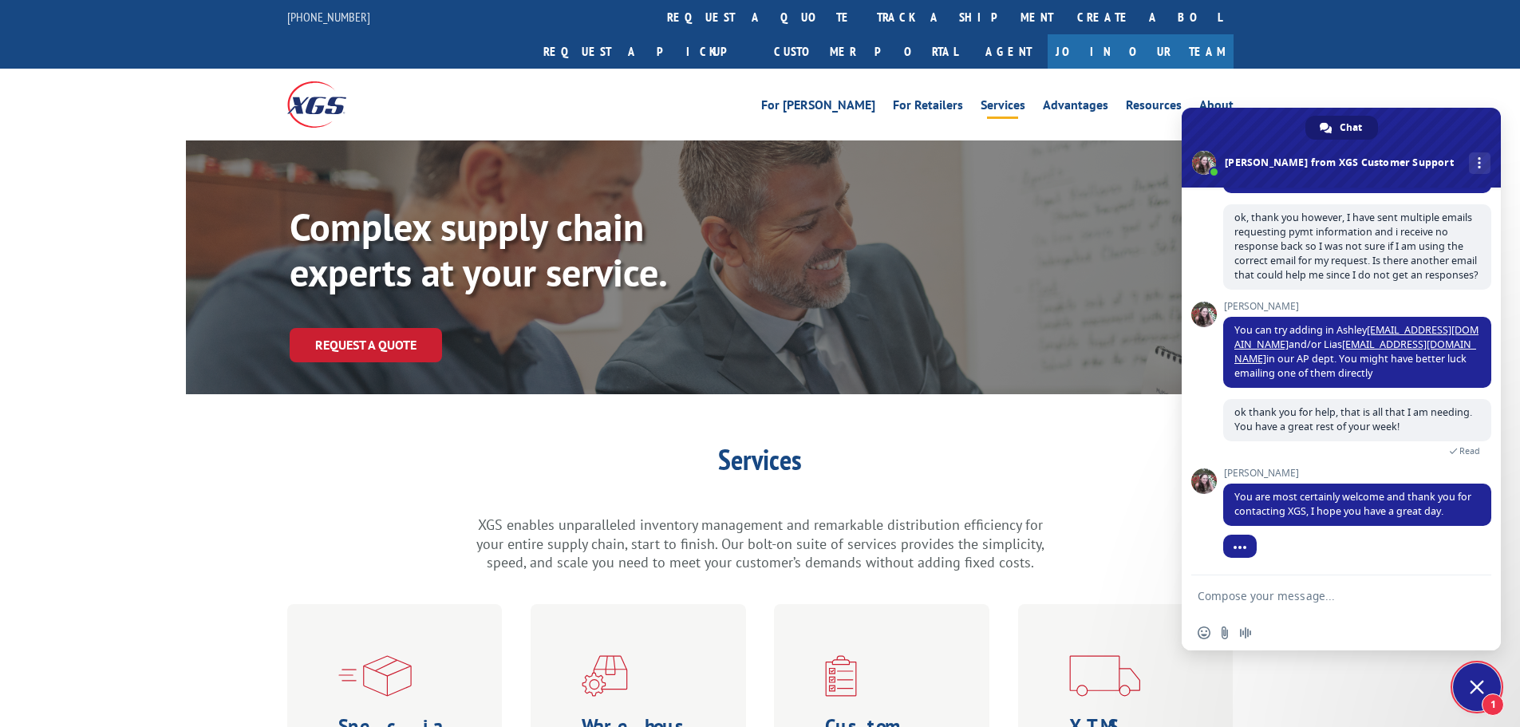
click at [1287, 591] on textarea "Compose your message..." at bounding box center [1324, 595] width 255 height 40
type textarea "thanks"
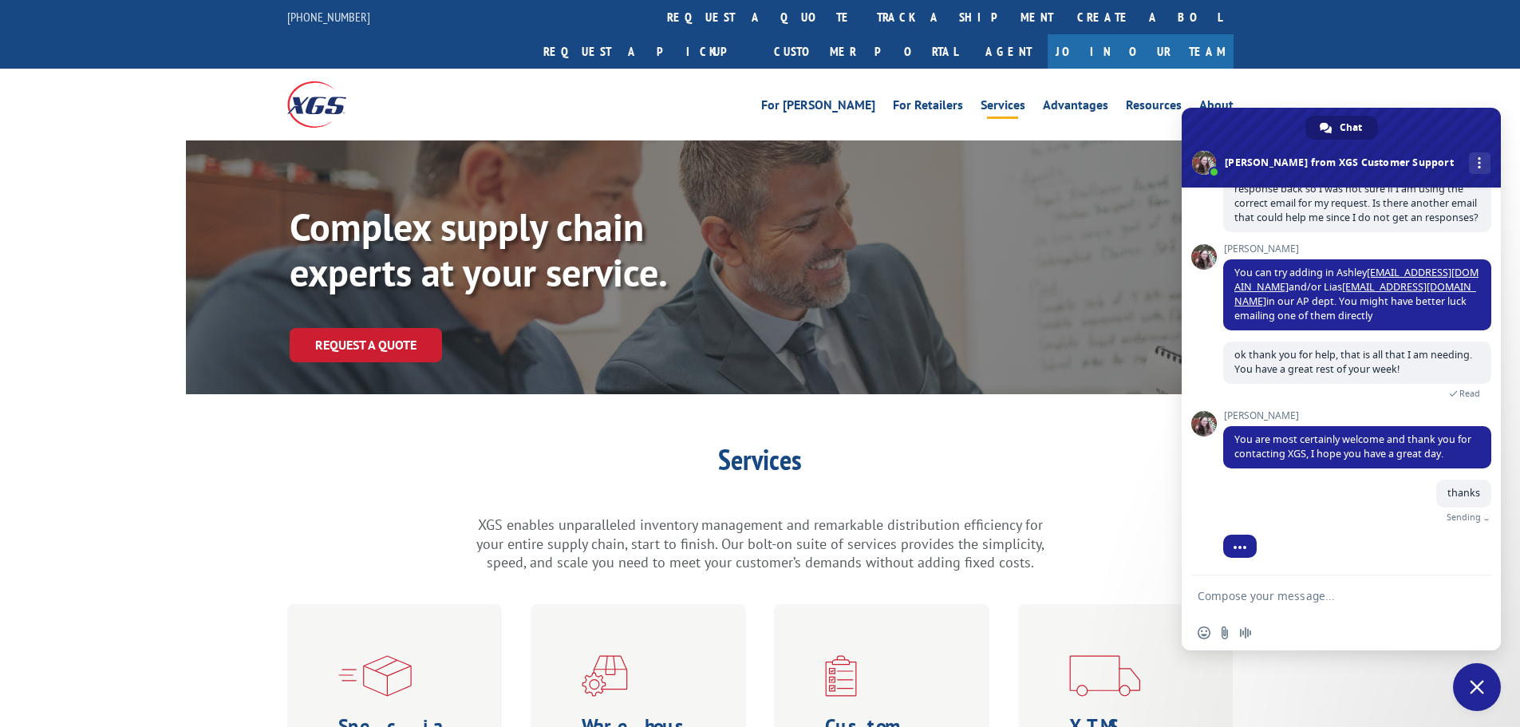
scroll to position [422, 0]
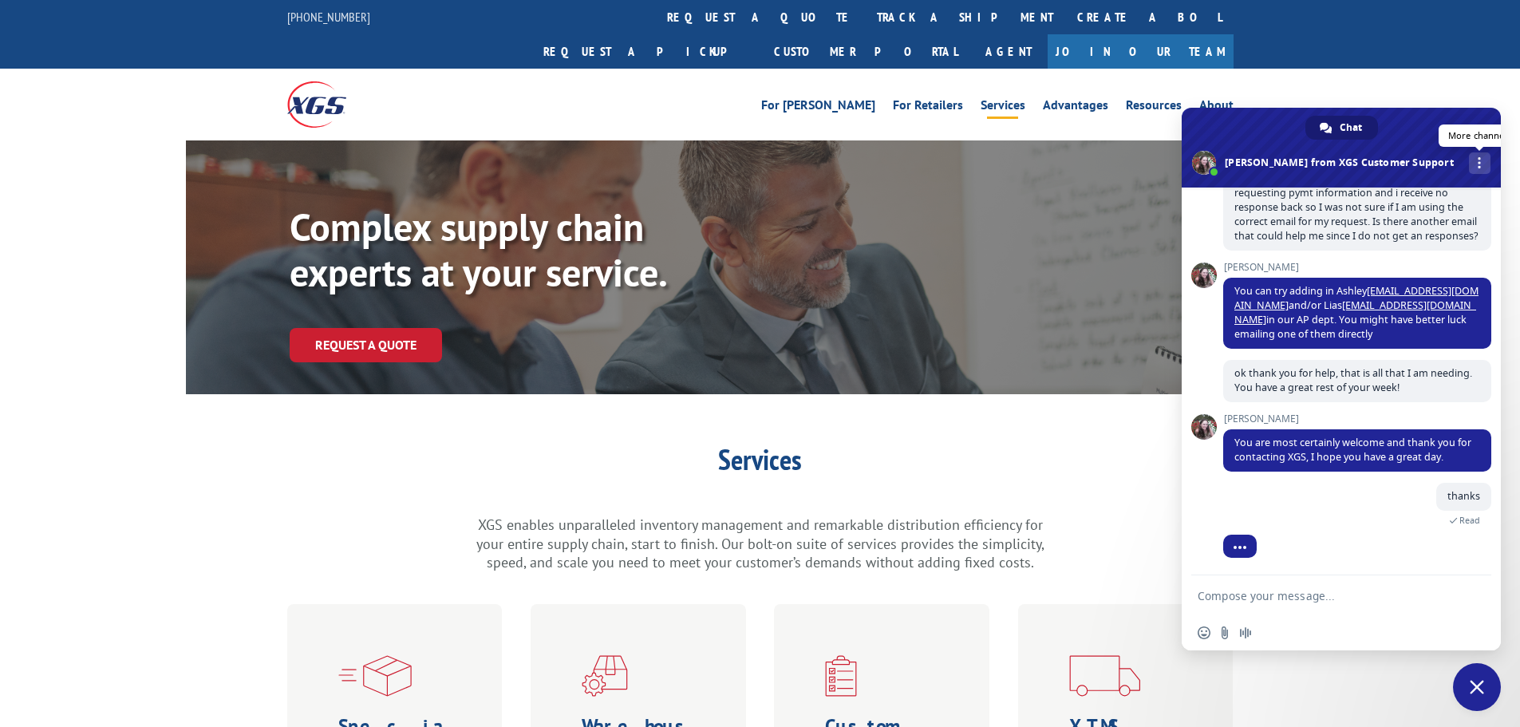
click at [1469, 153] on link "More channels" at bounding box center [1480, 163] width 22 height 22
click at [1469, 153] on link at bounding box center [1480, 163] width 22 height 22
click at [1439, 124] on span at bounding box center [1340, 148] width 319 height 80
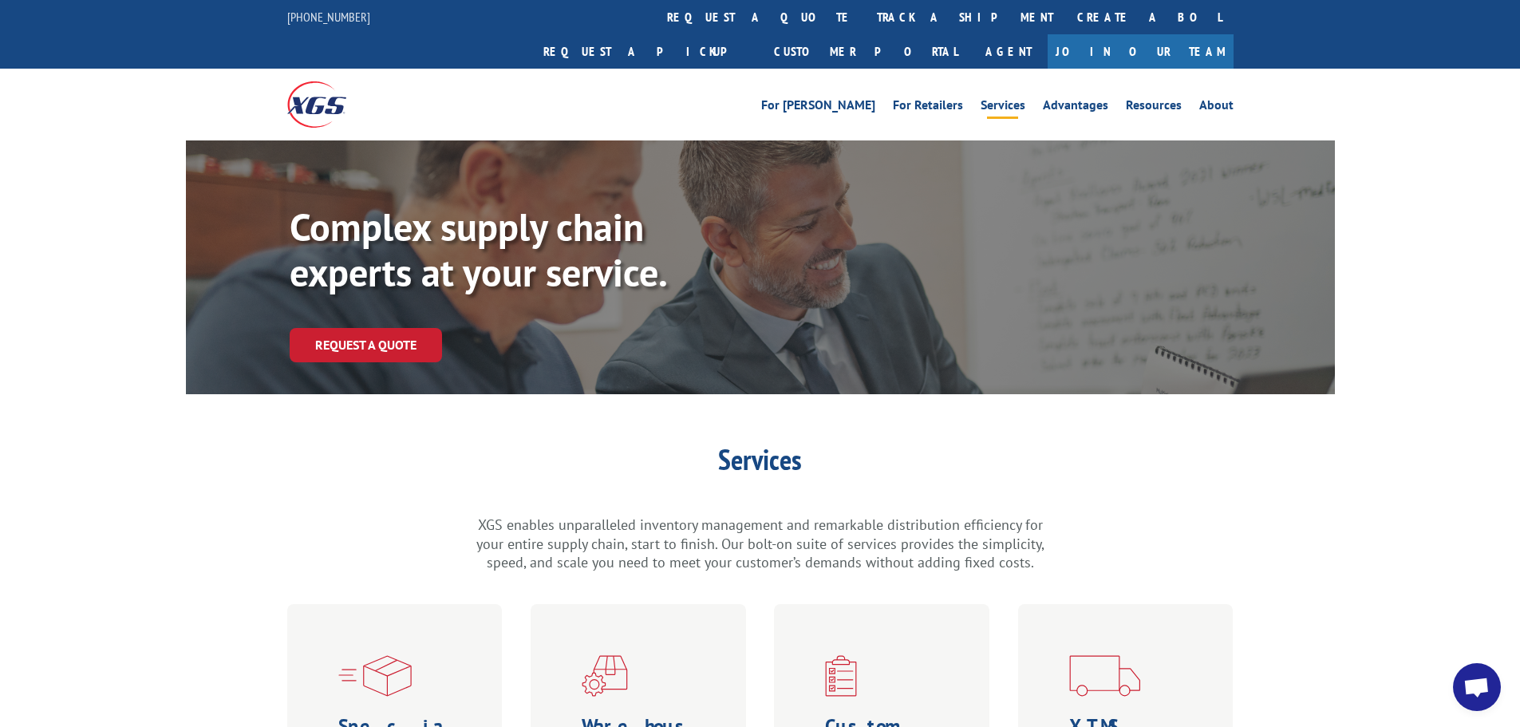
click at [1306, 539] on div "Services XGS enables unparalleled inventory management and remarkable distribut…" at bounding box center [760, 738] width 1520 height 587
